Goal: Navigation & Orientation: Understand site structure

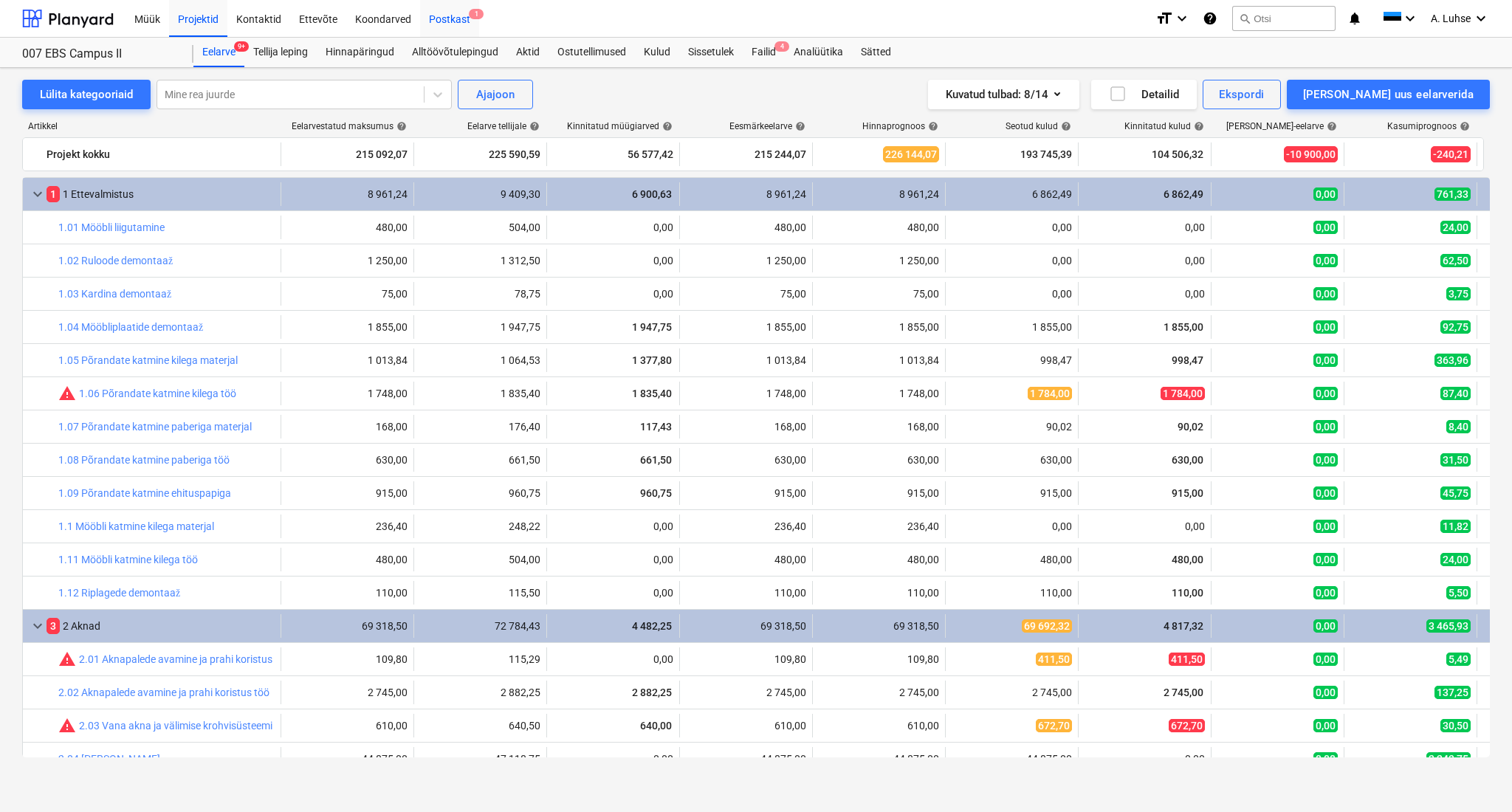
click at [443, 15] on div "Postkast 1" at bounding box center [449, 18] width 59 height 38
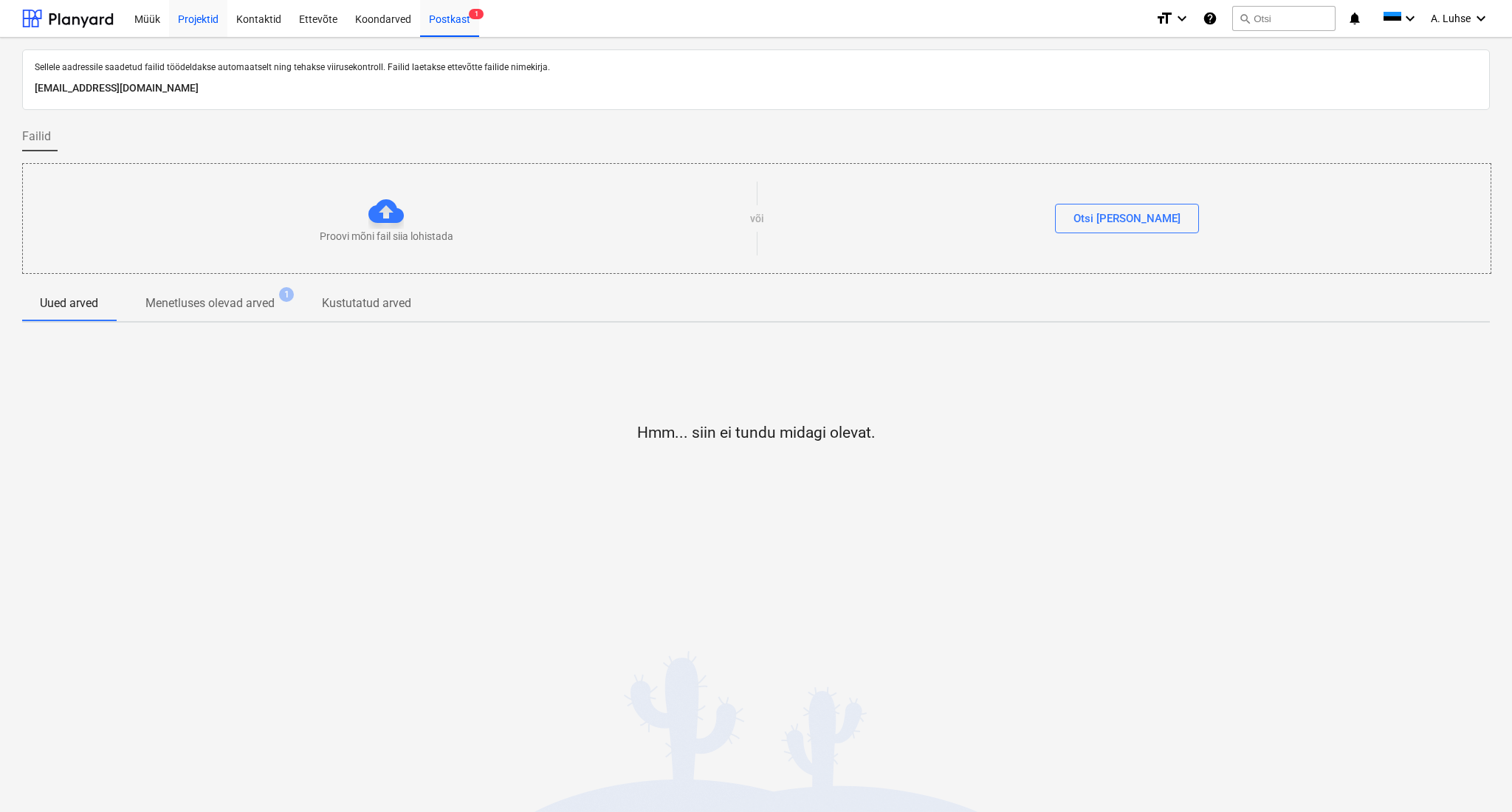
click at [196, 18] on div "Projektid" at bounding box center [198, 18] width 59 height 38
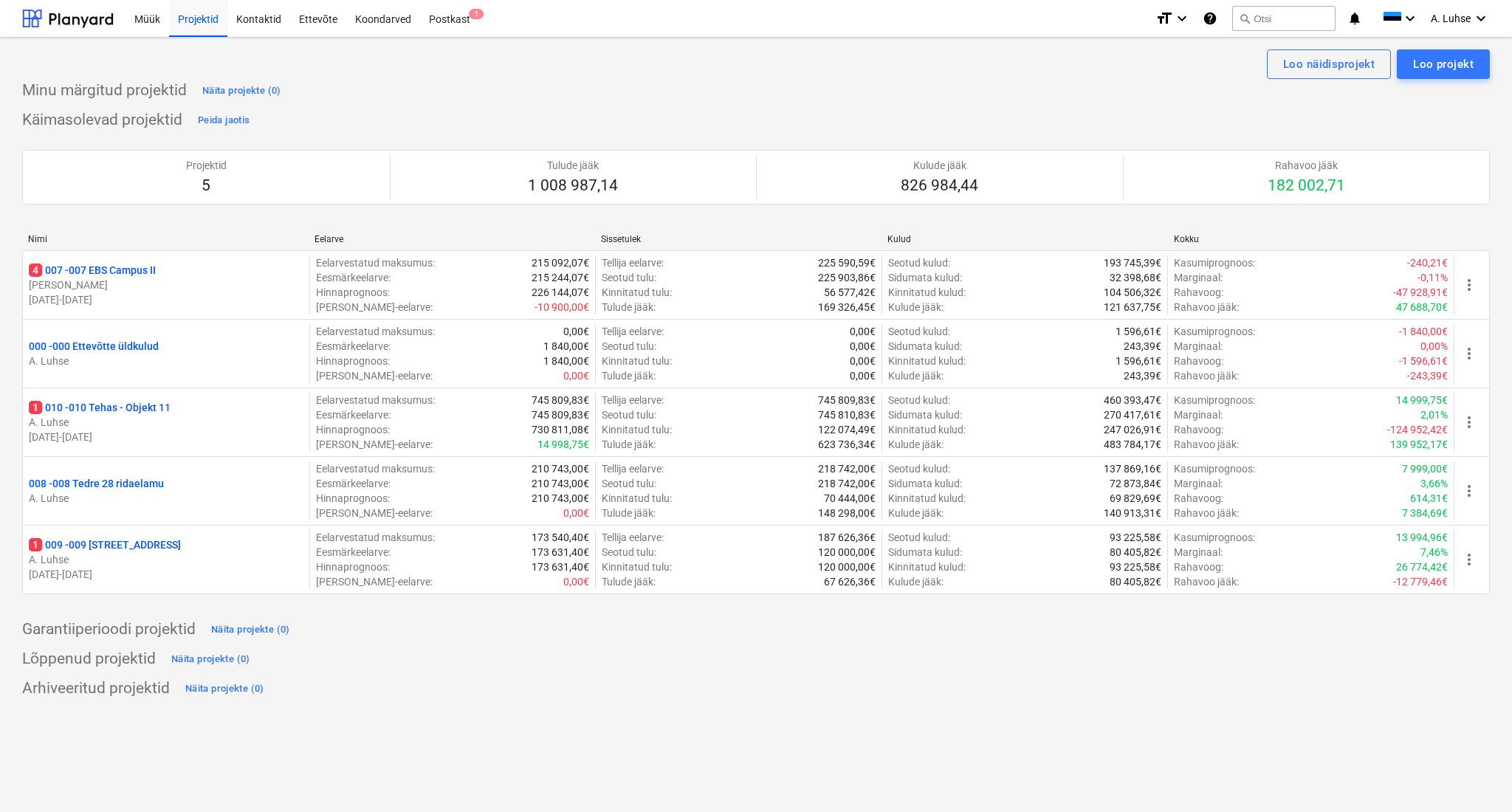
click at [773, 695] on div "Arhiveeritud projektid Näita projekte (0)" at bounding box center [756, 688] width 1467 height 23
click at [442, 24] on div "Postkast 1" at bounding box center [449, 18] width 59 height 38
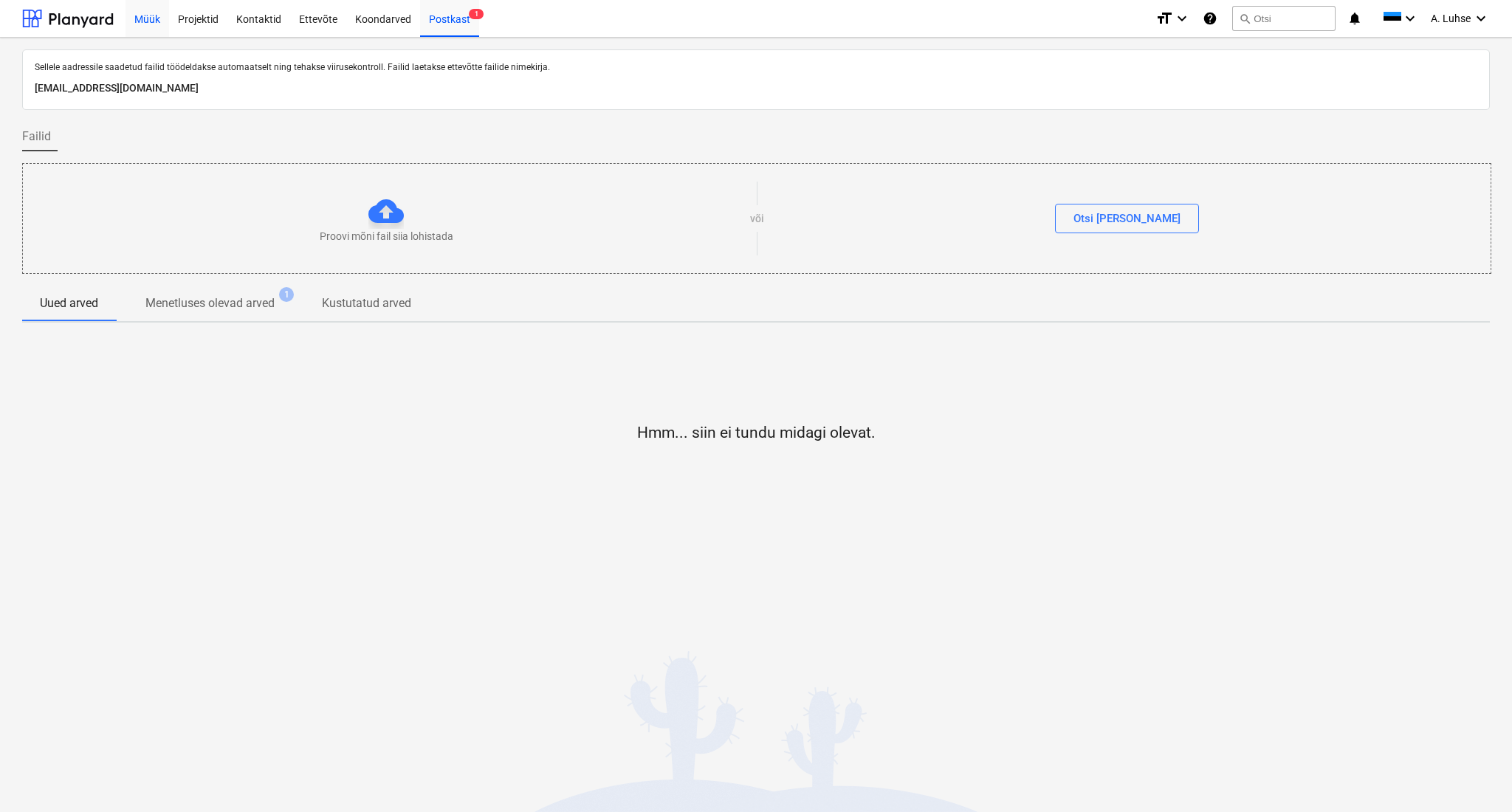
click at [138, 23] on div "Müük" at bounding box center [147, 18] width 44 height 38
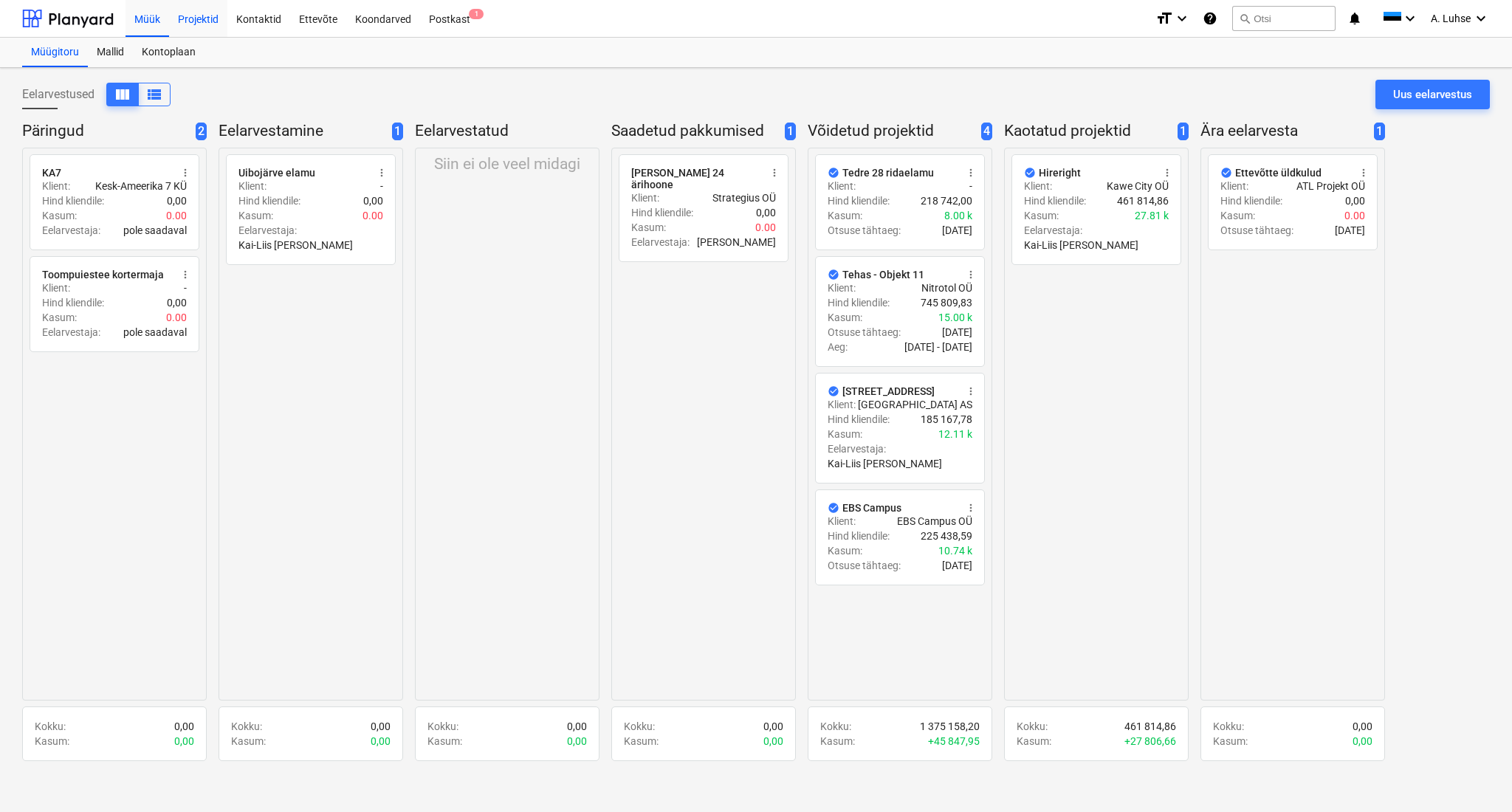
click at [209, 17] on div "Projektid" at bounding box center [198, 18] width 59 height 38
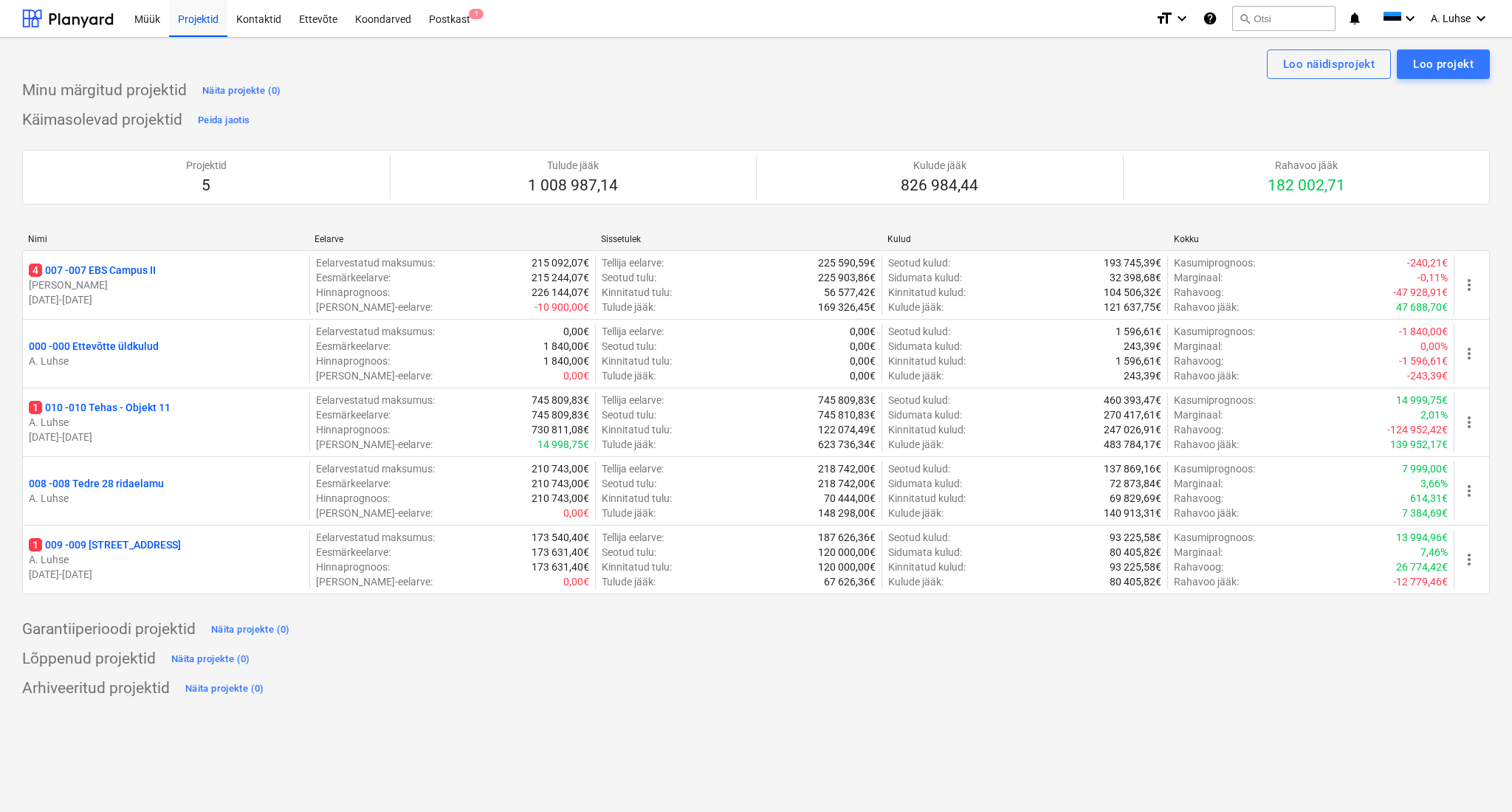
click at [400, 113] on div "Käimasolevad projektid Peida jaotis Projektid 5 Tulude jääk 1 008 987,14 Kulude…" at bounding box center [756, 360] width 1467 height 503
click at [967, 698] on div "Arhiveeritud projektid Näita projekte (0)" at bounding box center [756, 688] width 1467 height 23
click at [819, 122] on div "Käimasolevad projektid Peida jaotis Projektid 5 Tulude jääk 1 008 987,14 Kulude…" at bounding box center [756, 360] width 1467 height 503
click at [745, 82] on div "Minu märgitud projektid Näita projekte (0)" at bounding box center [756, 90] width 1467 height 23
